Goal: Transaction & Acquisition: Purchase product/service

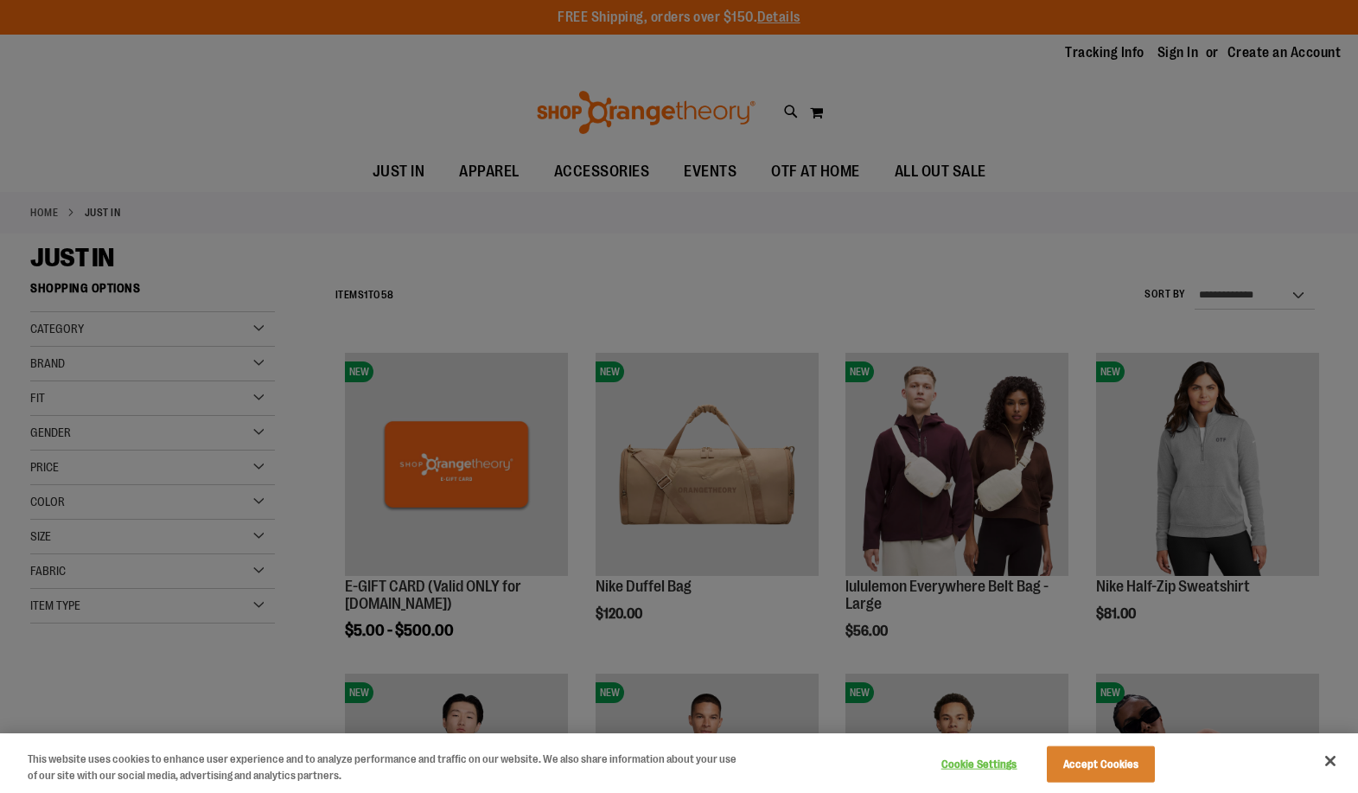
click at [585, 237] on div at bounding box center [679, 396] width 1358 height 793
click at [175, 380] on div at bounding box center [679, 396] width 1358 height 793
click at [1333, 754] on button "Close" at bounding box center [1330, 761] width 38 height 38
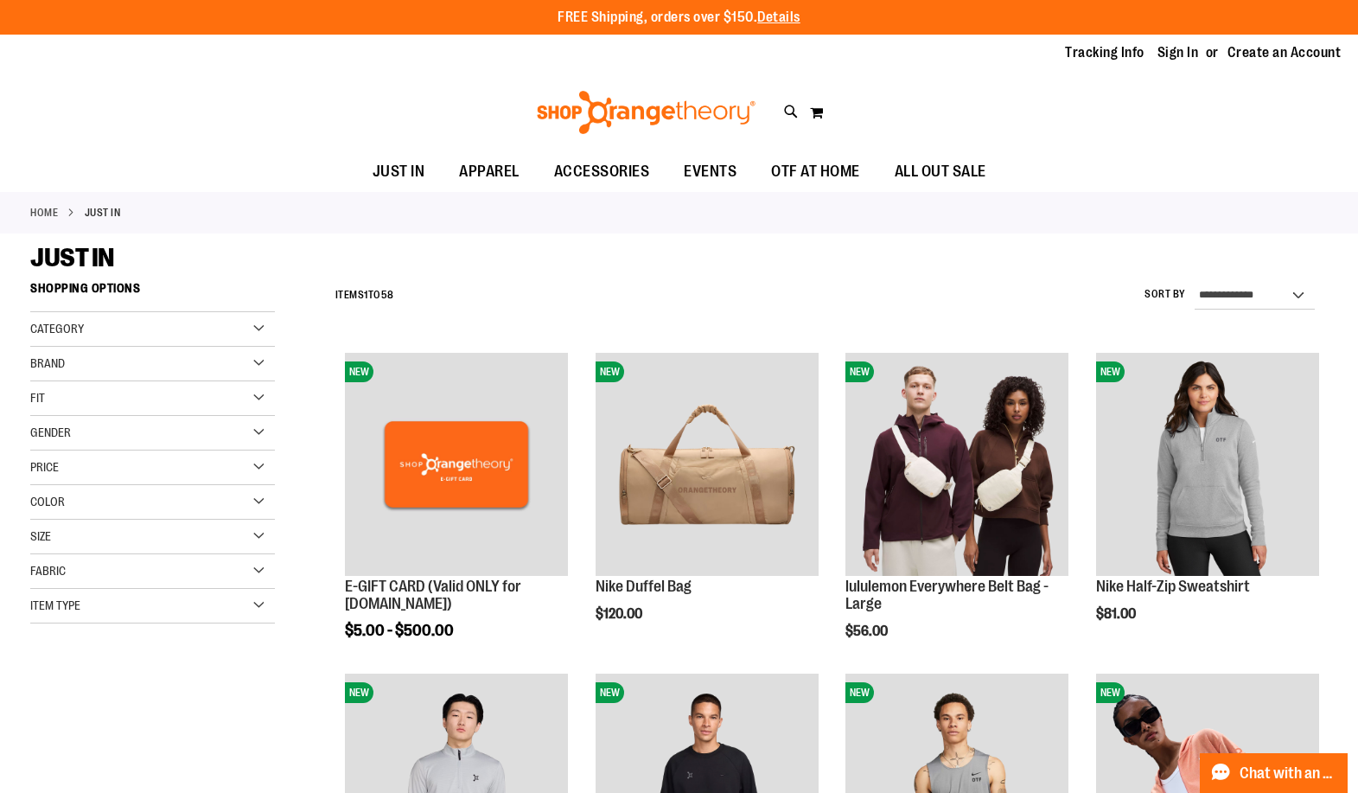
click at [119, 370] on div "Brand" at bounding box center [152, 364] width 245 height 35
click at [63, 404] on link "Nike" at bounding box center [143, 399] width 234 height 18
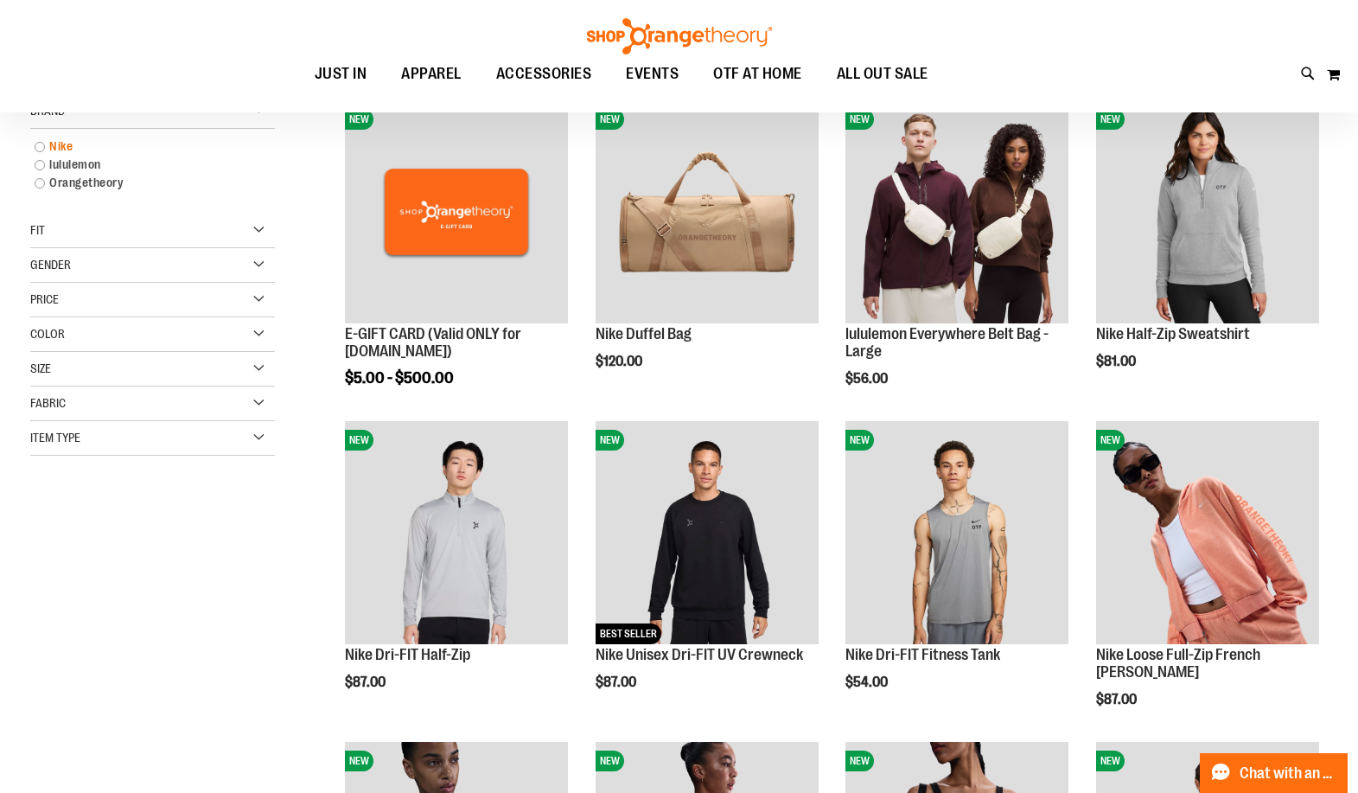
click at [42, 151] on link "Nike" at bounding box center [143, 146] width 234 height 18
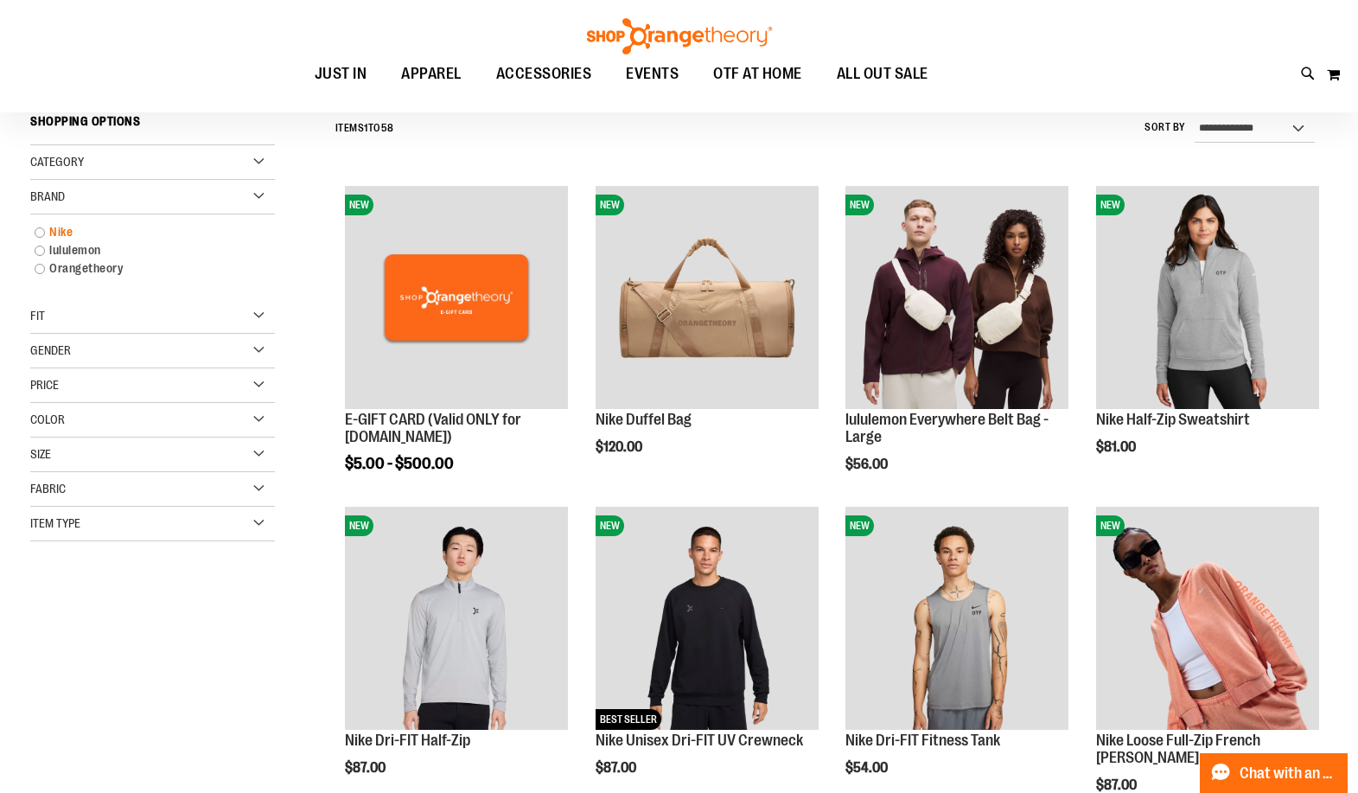
scroll to position [160, 0]
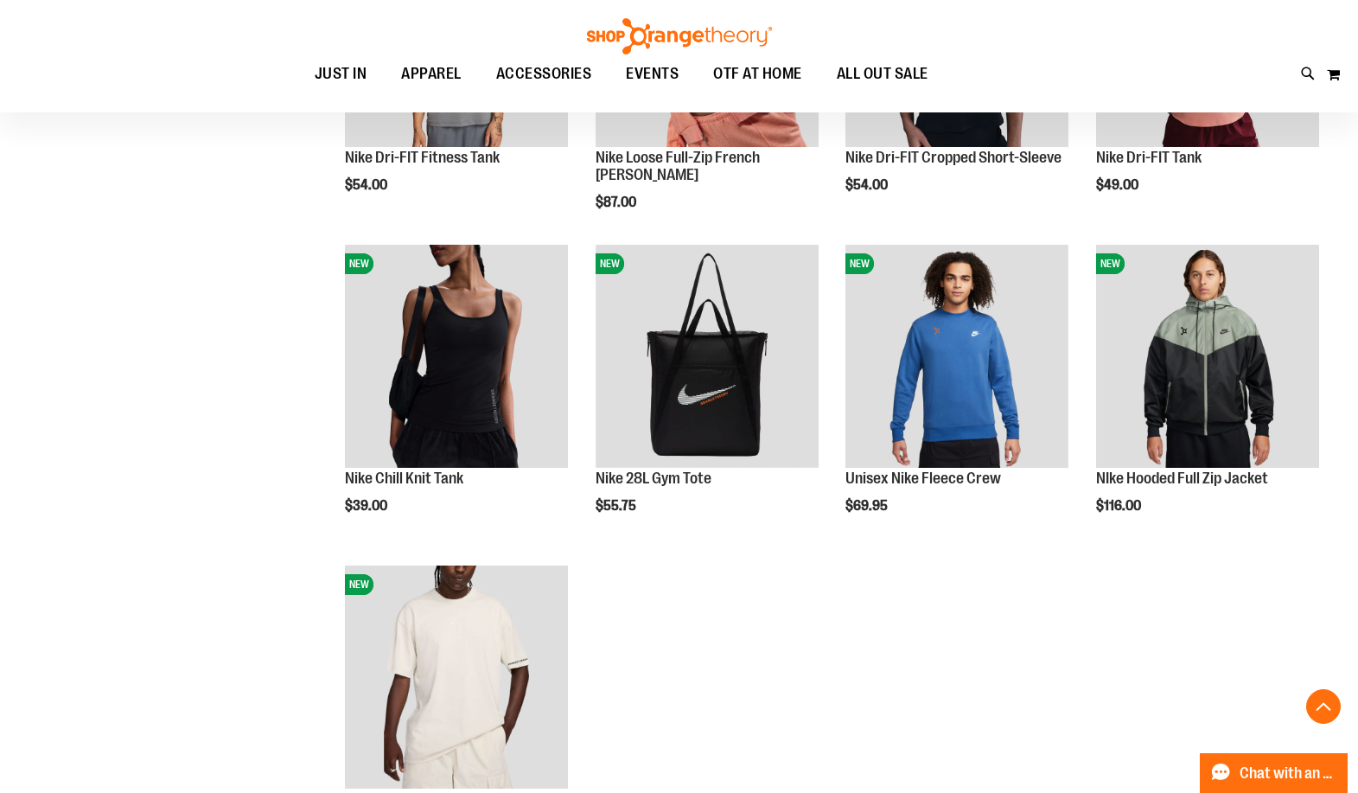
scroll to position [490, 0]
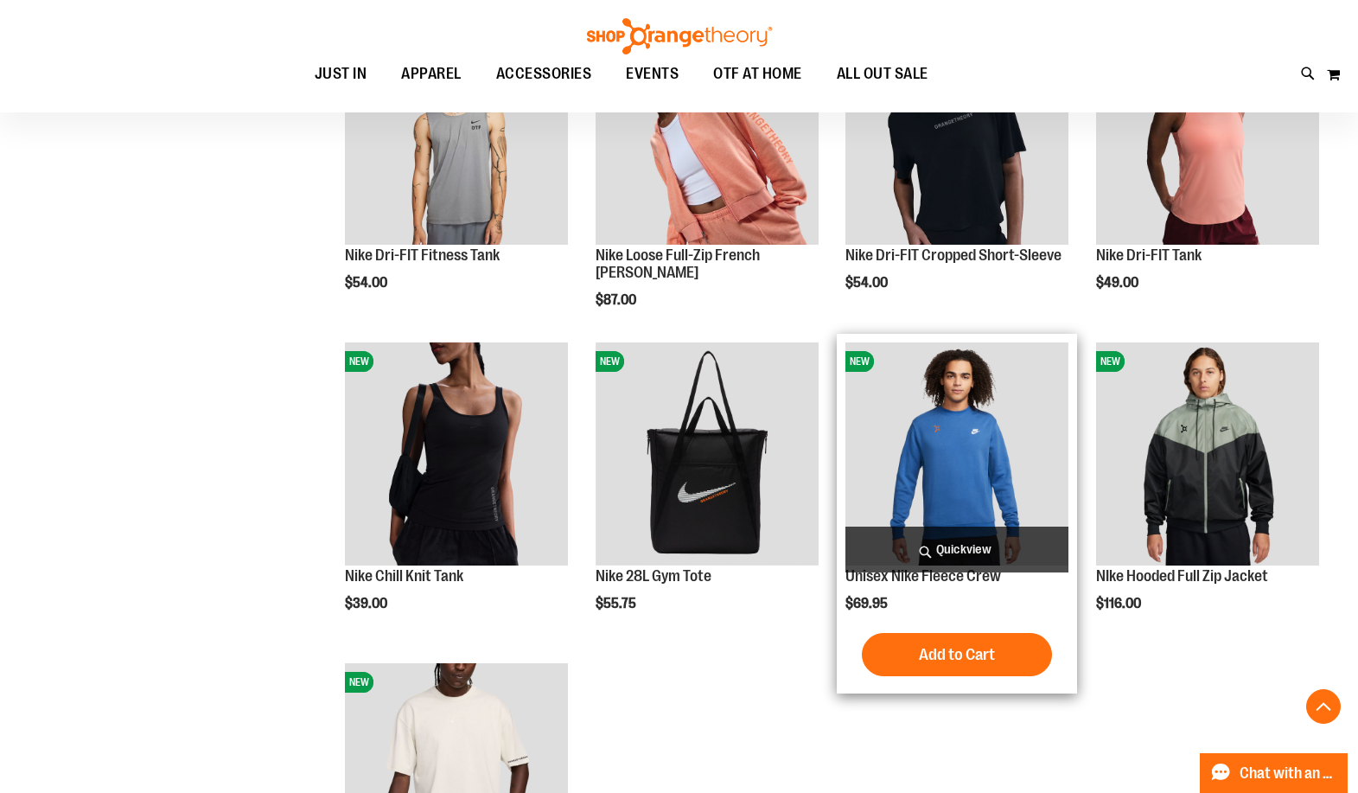
scroll to position [825, 0]
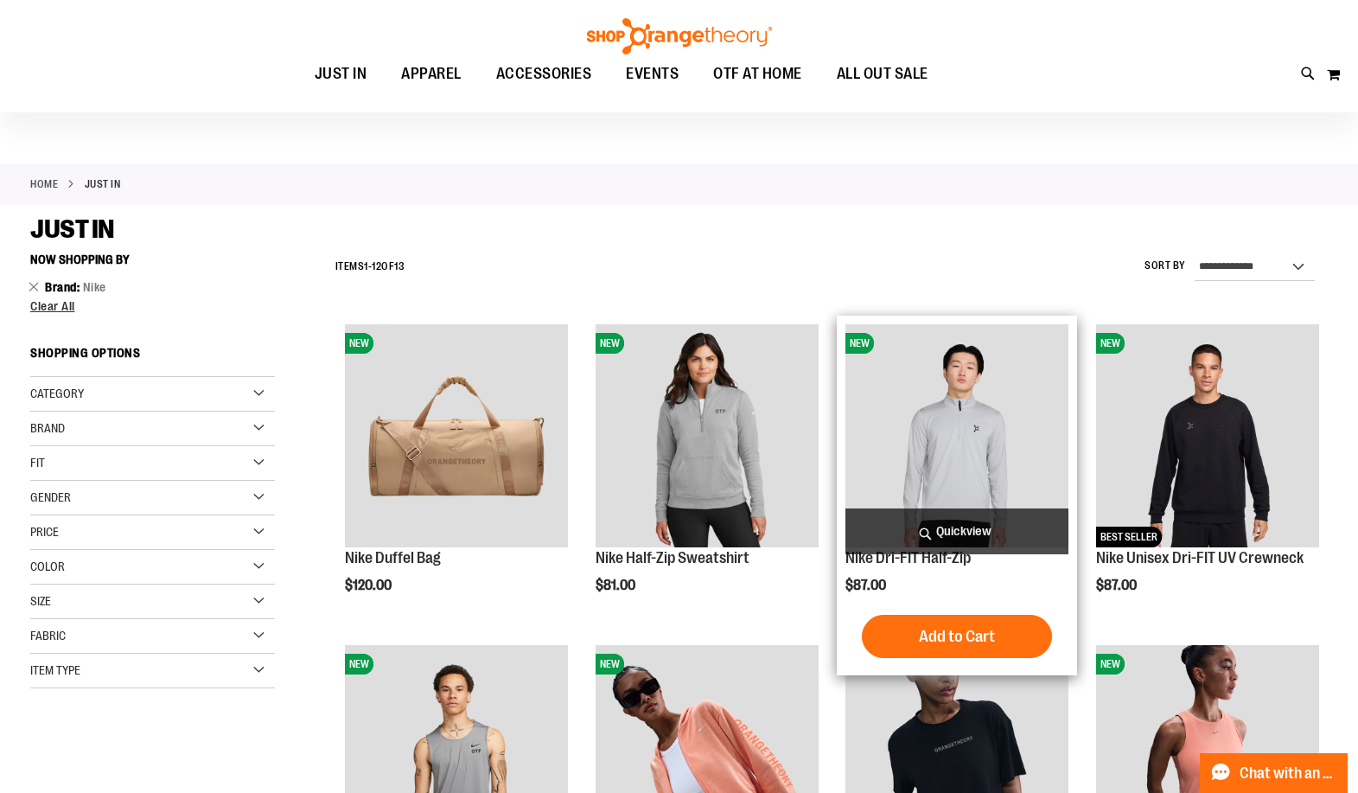
scroll to position [32, 0]
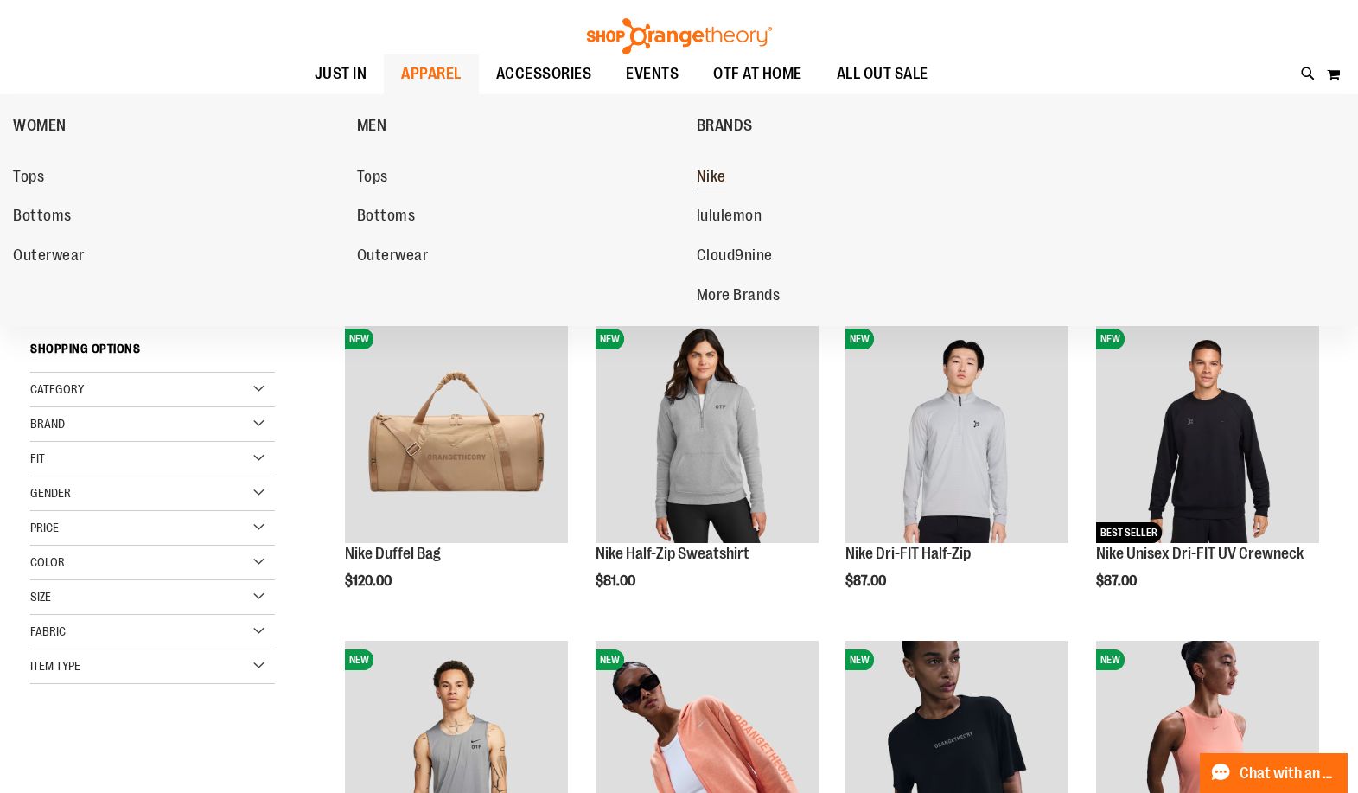
click at [706, 174] on span "Nike" at bounding box center [711, 179] width 29 height 22
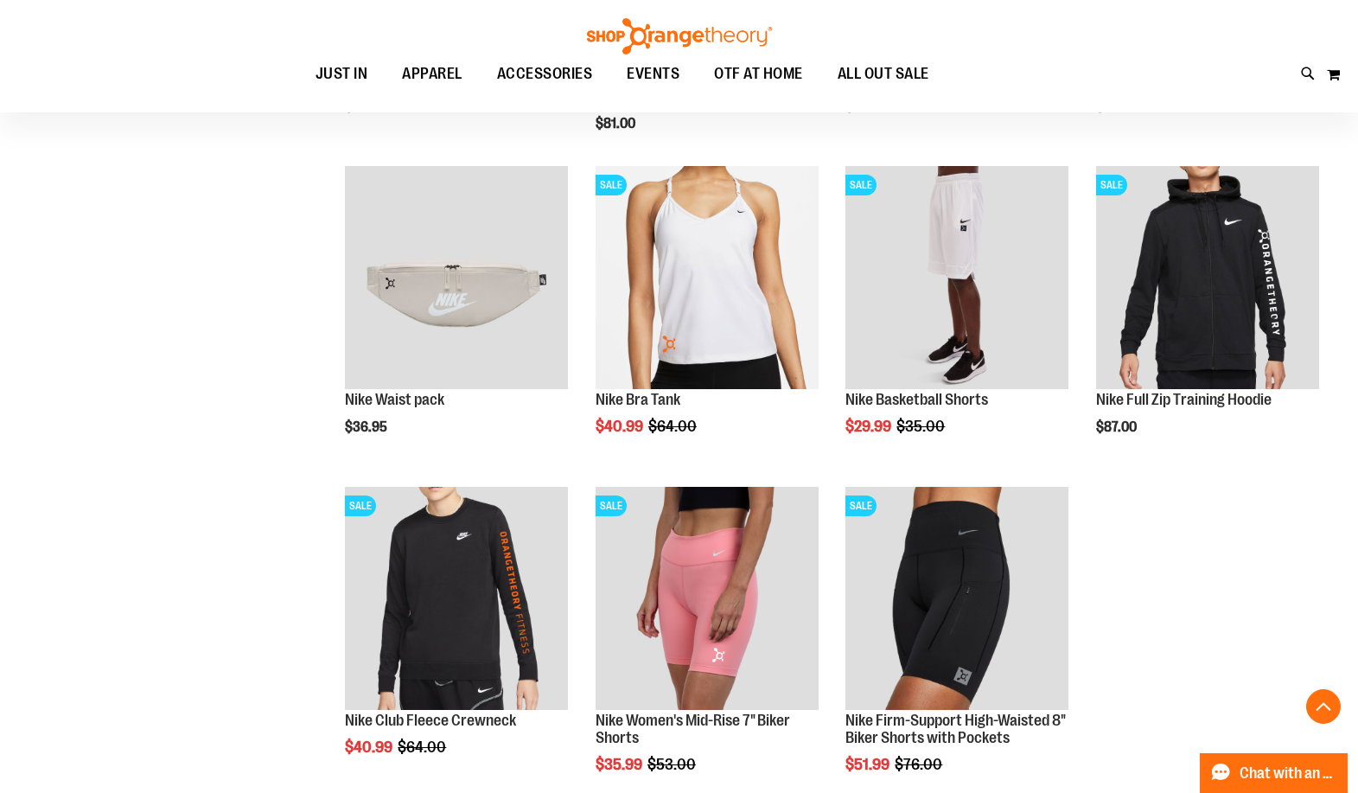
scroll to position [1626, 0]
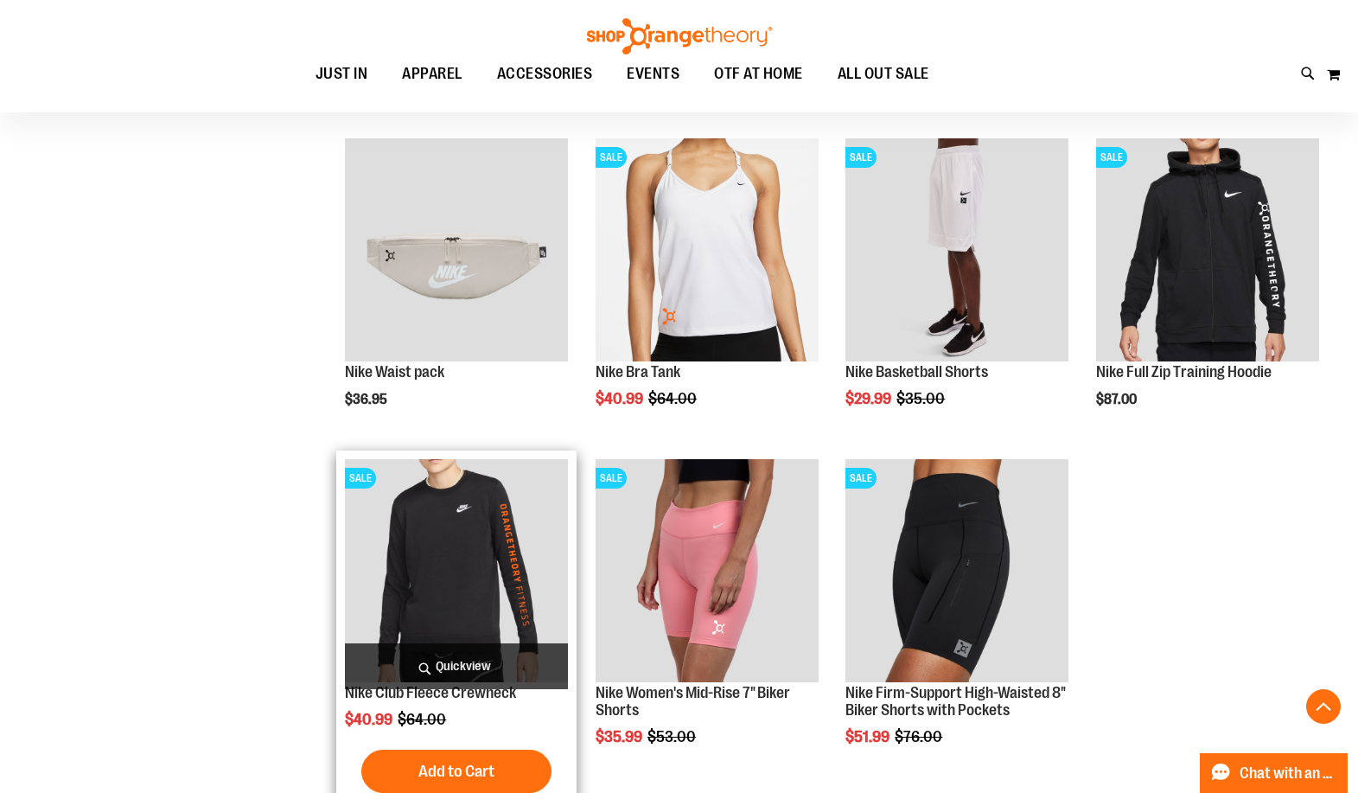
click at [449, 524] on img "product" at bounding box center [456, 570] width 223 height 223
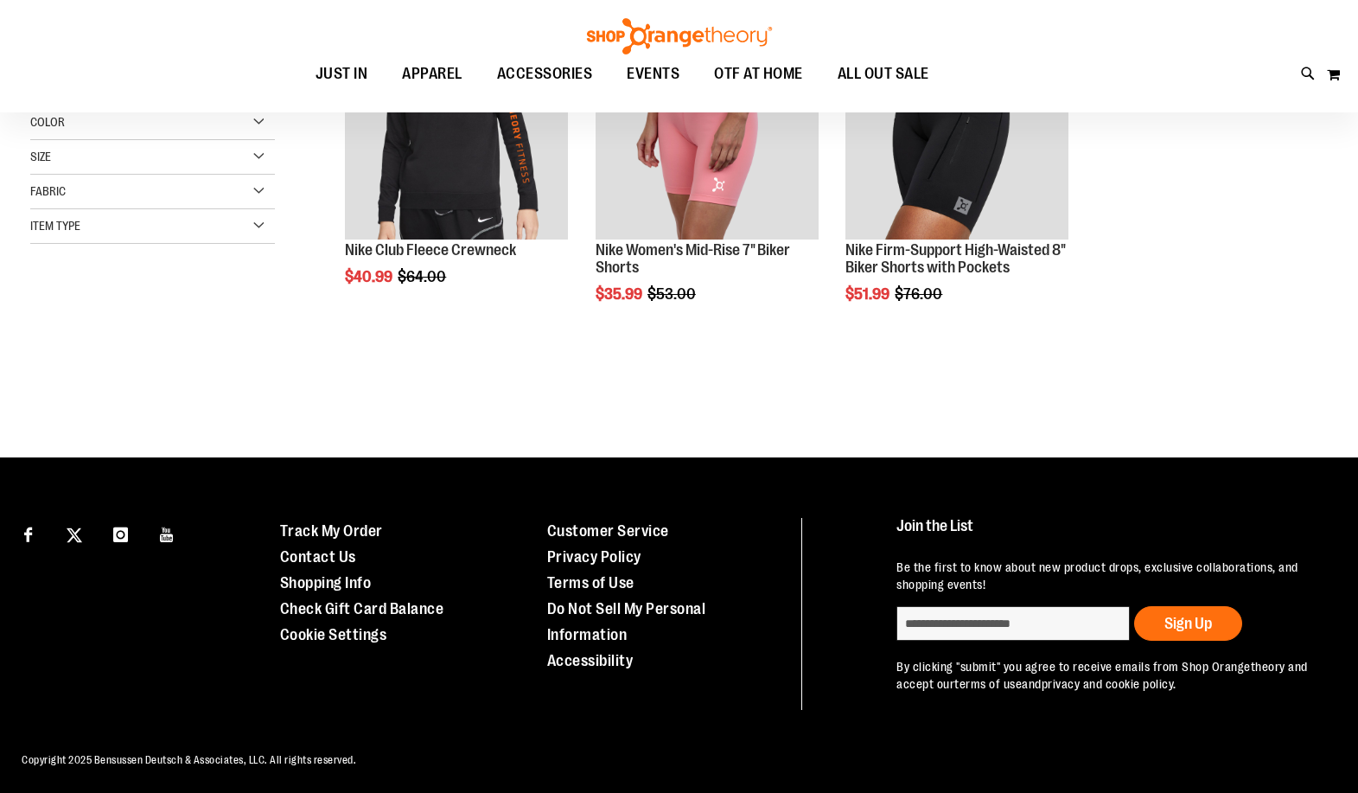
scroll to position [30, 0]
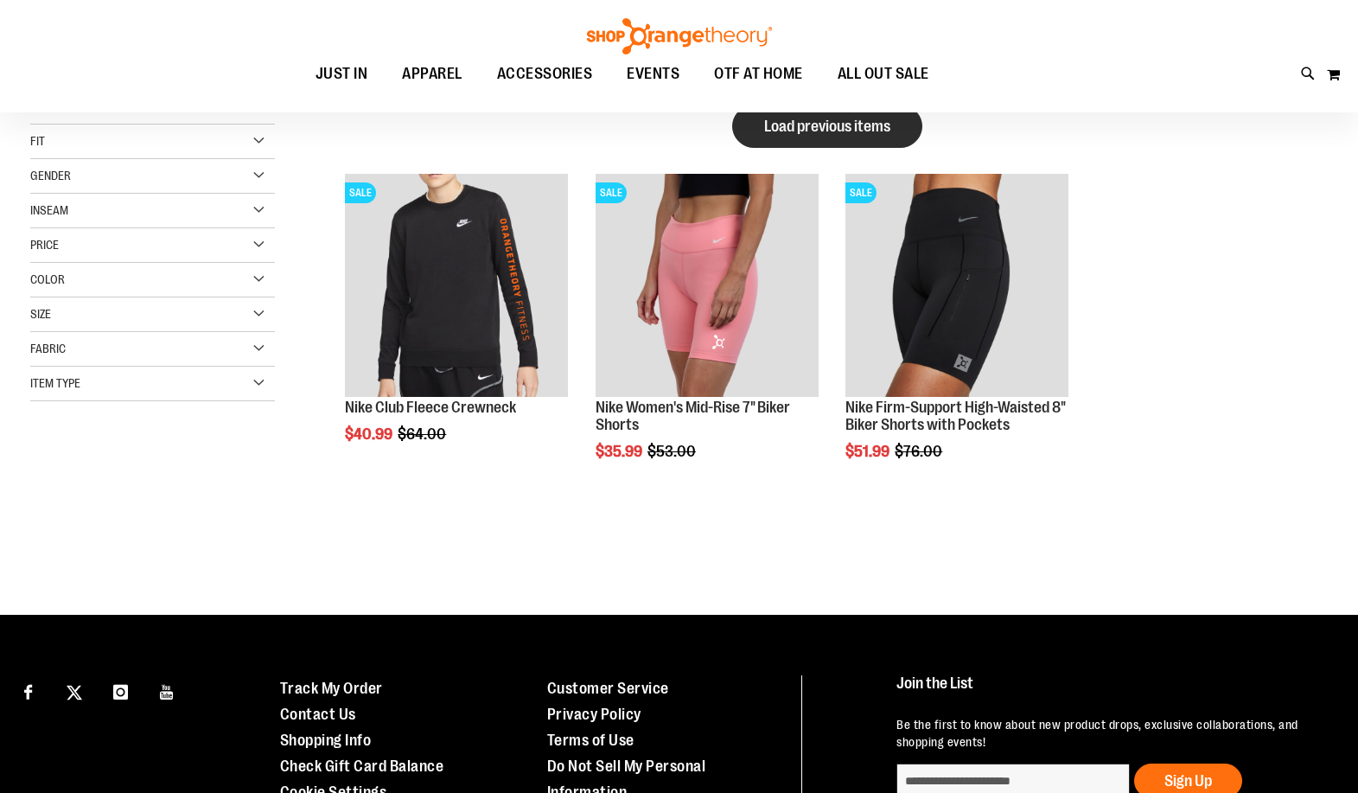
click at [832, 135] on button "Load previous items" at bounding box center [827, 126] width 190 height 43
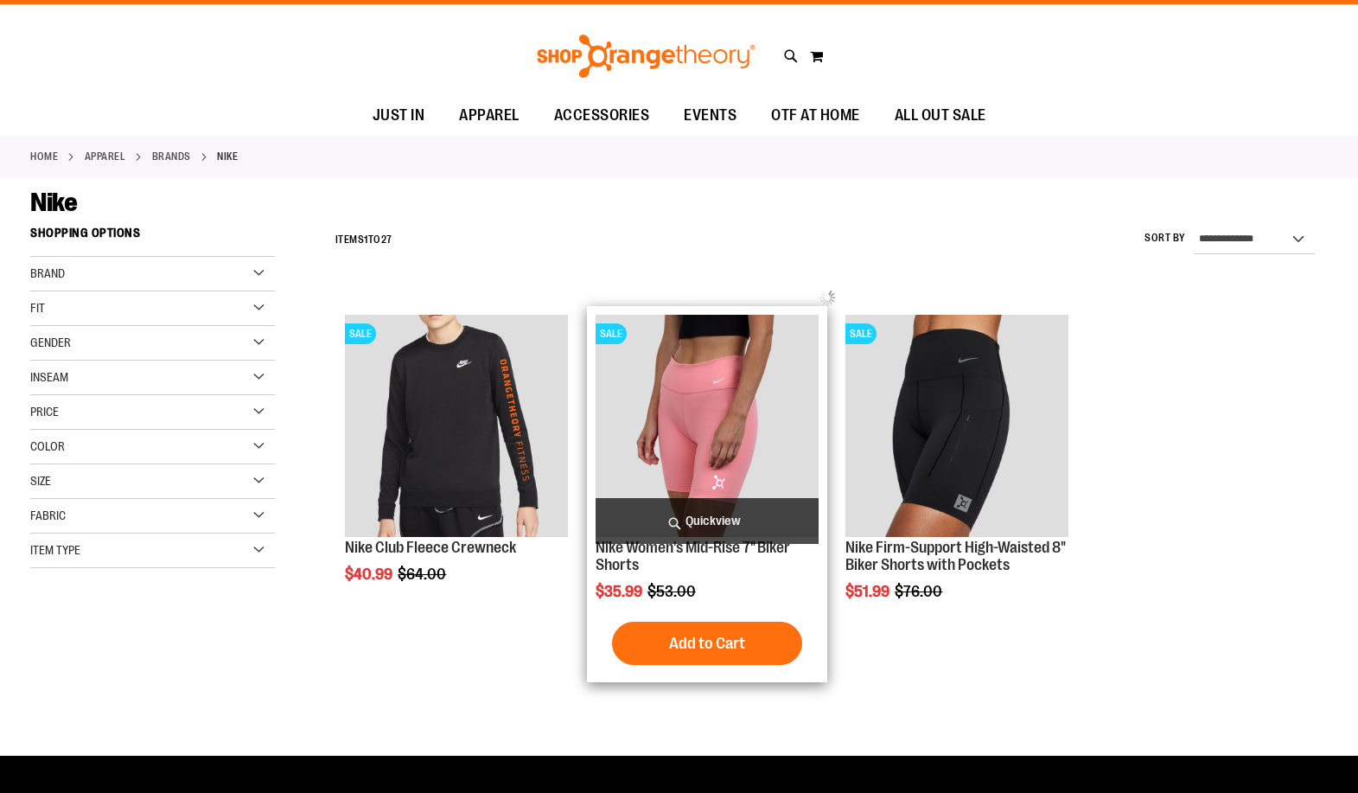
scroll to position [0, 0]
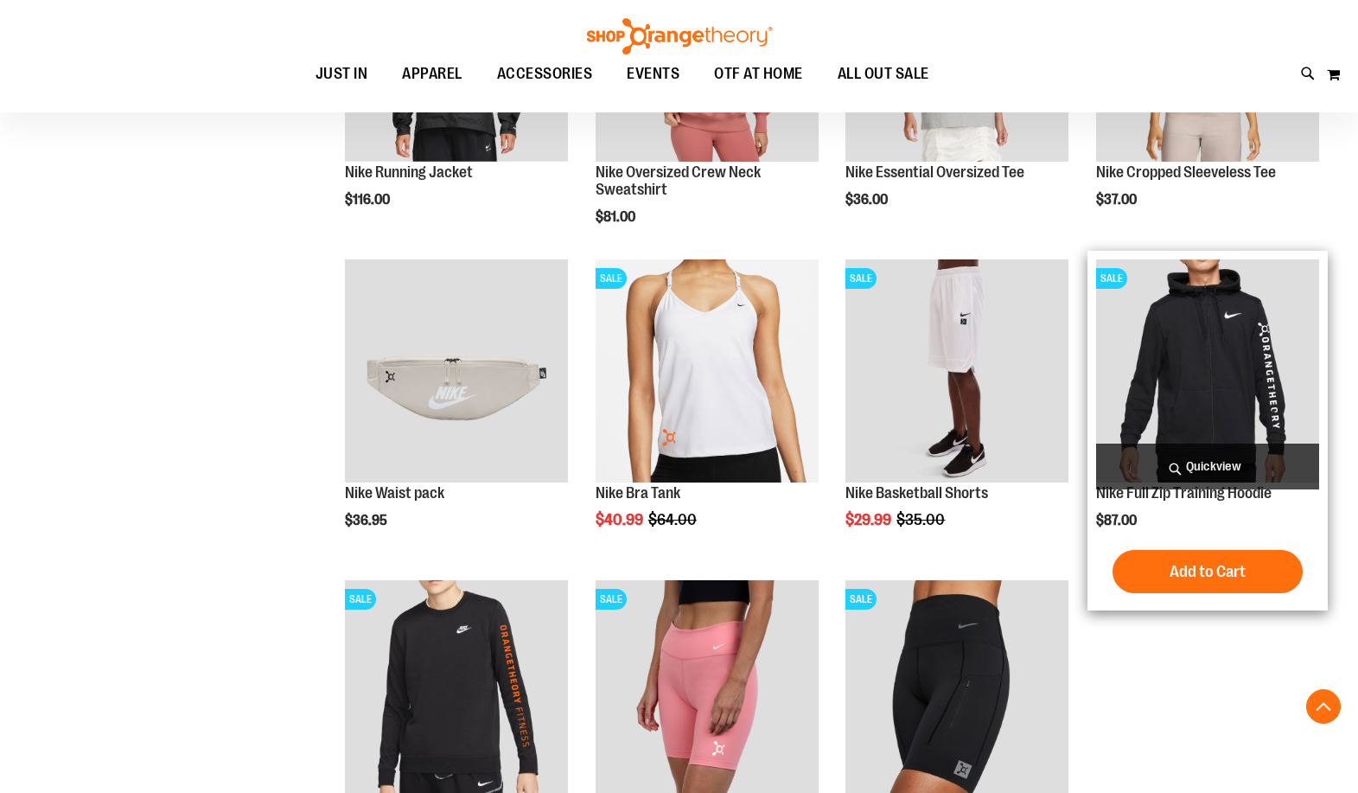
scroll to position [313, 0]
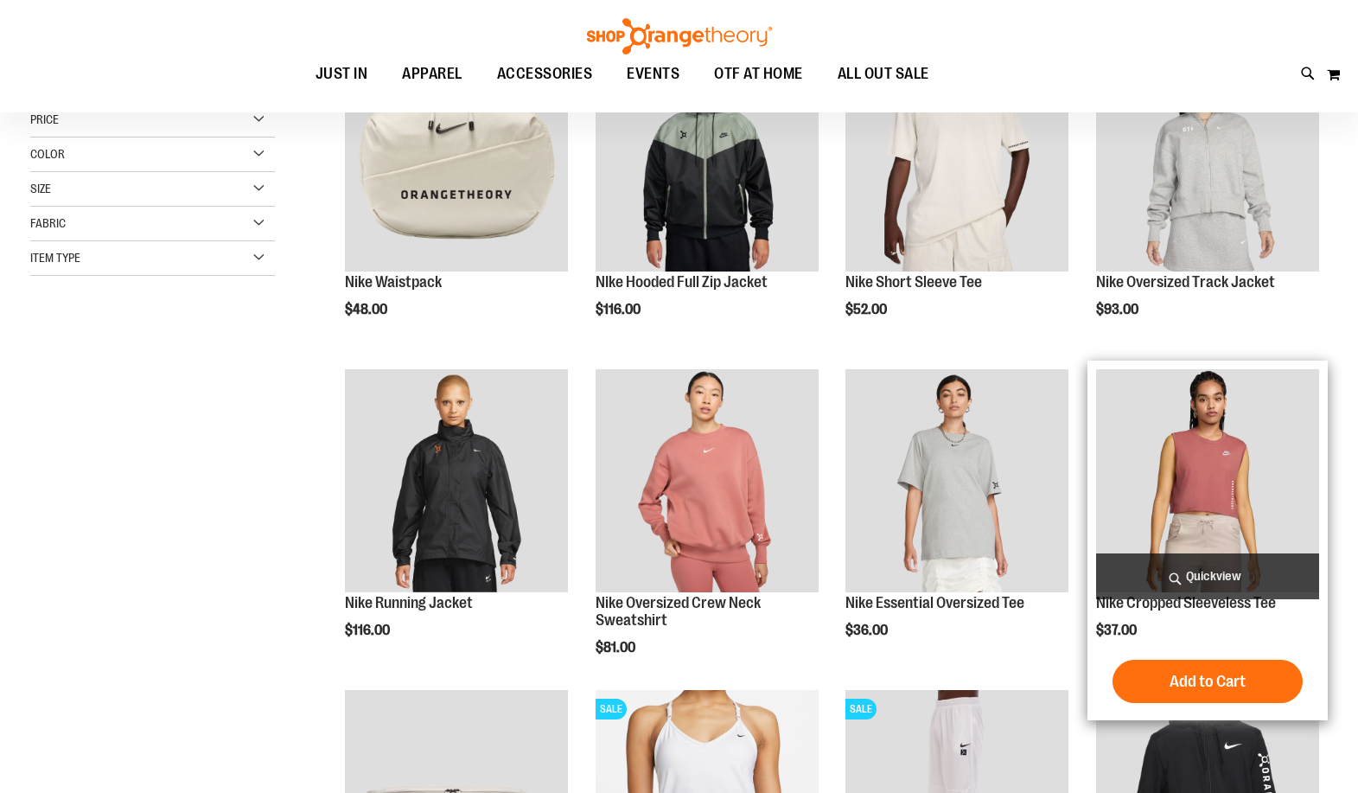
scroll to position [13, 0]
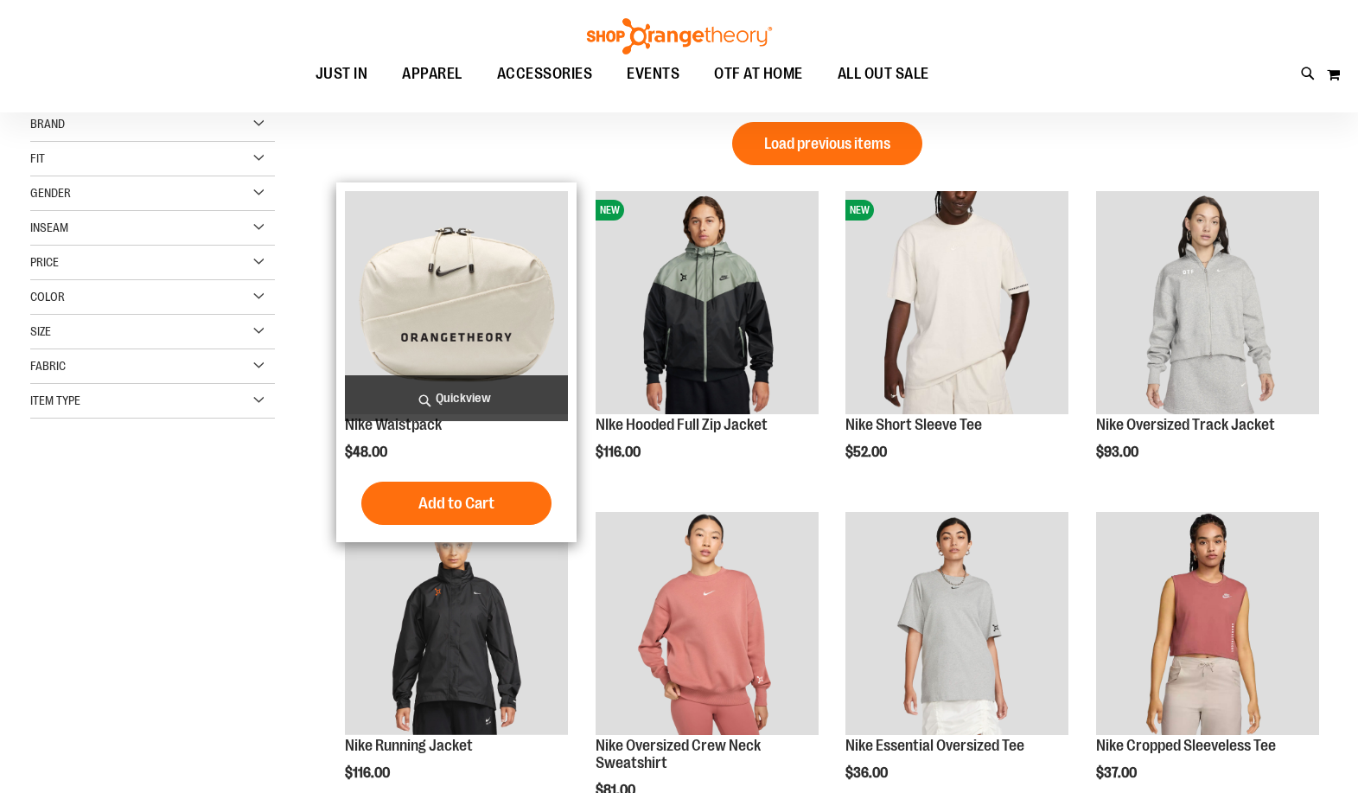
click at [490, 308] on img "product" at bounding box center [456, 302] width 223 height 223
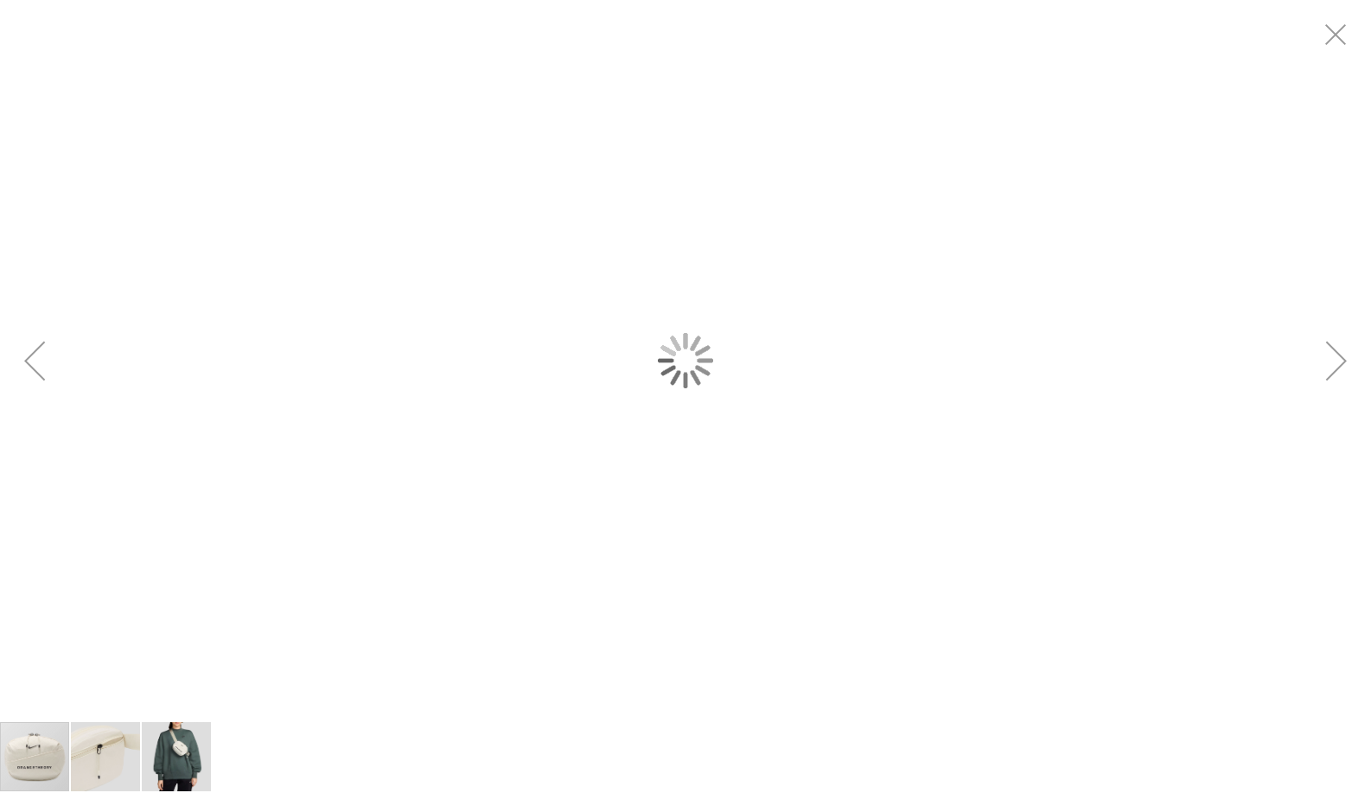
click at [662, 569] on div "carousel" at bounding box center [685, 360] width 1371 height 720
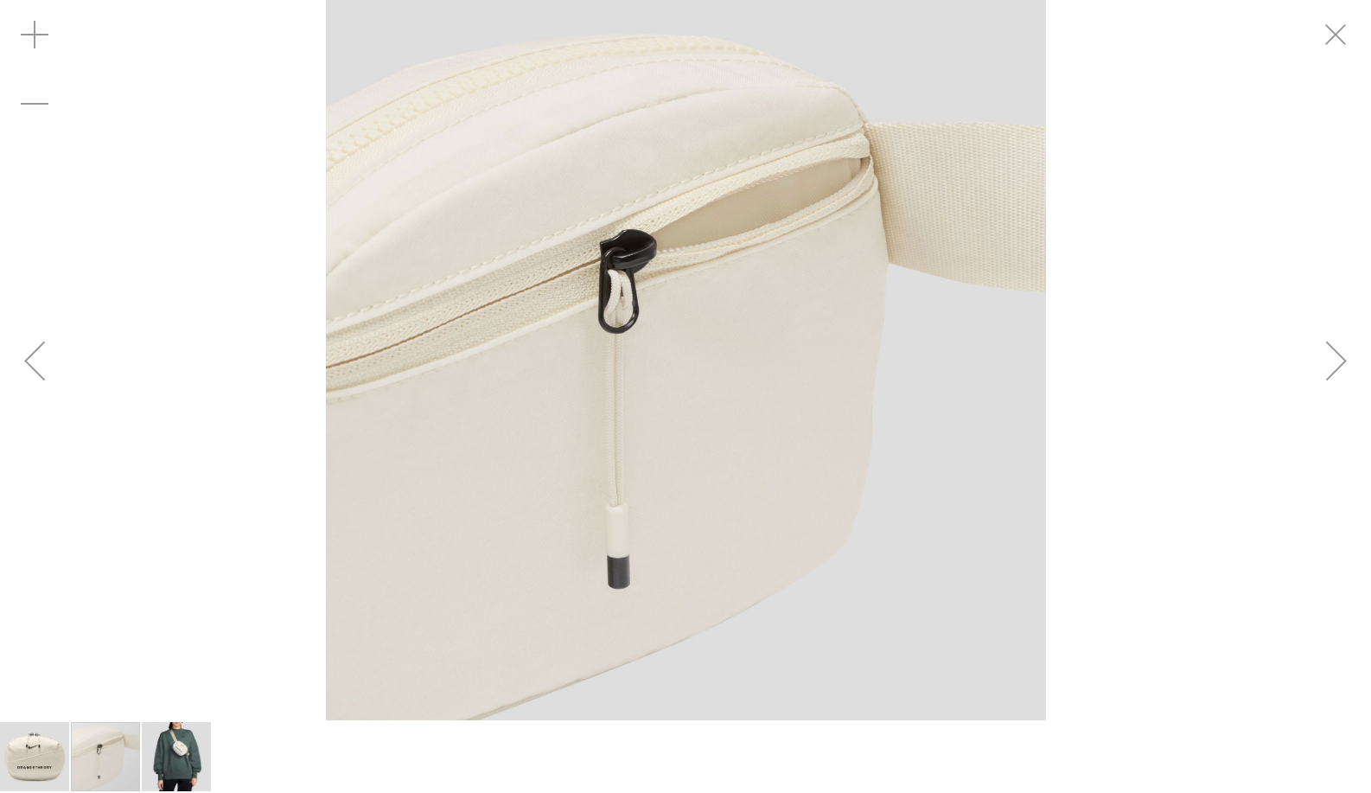
click at [201, 763] on img "image 3 of 3" at bounding box center [176, 756] width 69 height 69
